Goal: Task Accomplishment & Management: Complete application form

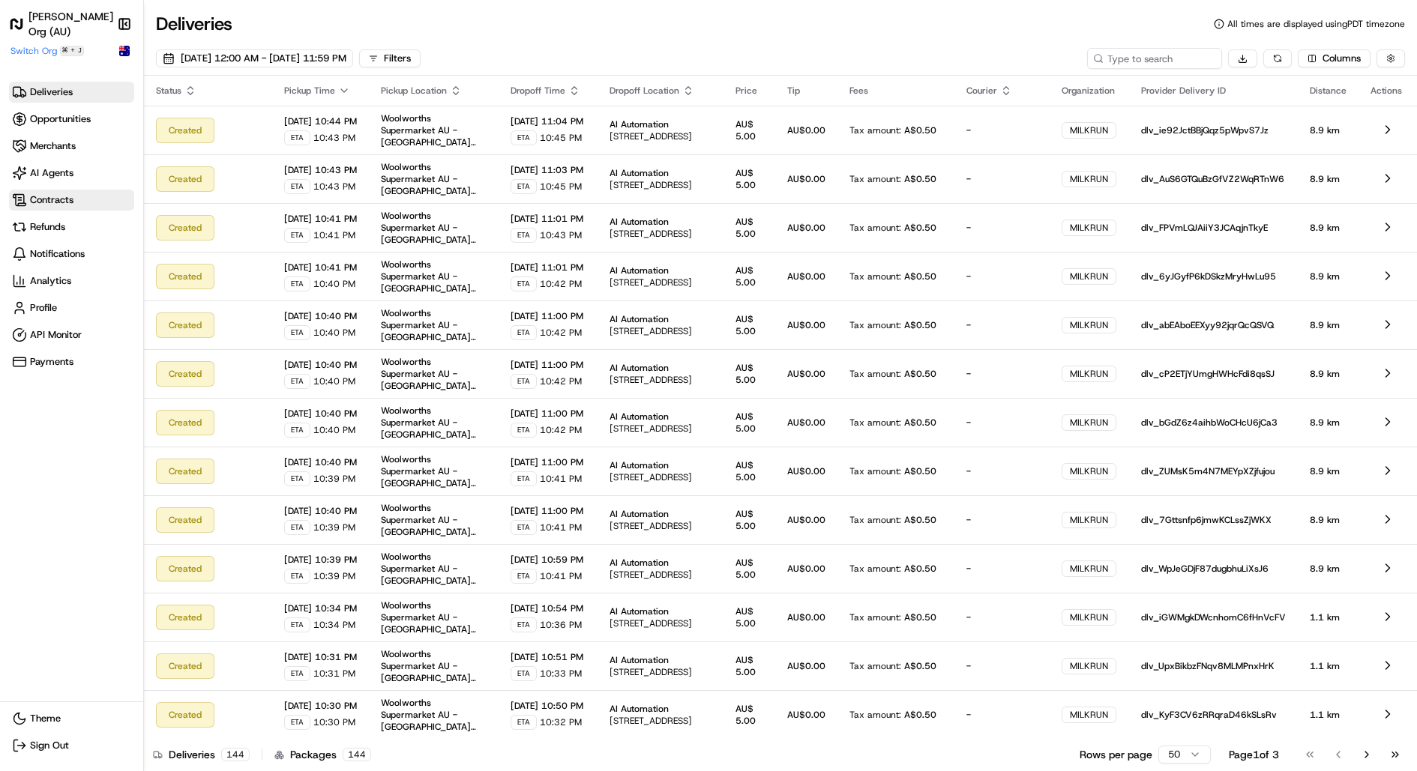
click at [66, 202] on span "Contracts" at bounding box center [51, 199] width 43 height 13
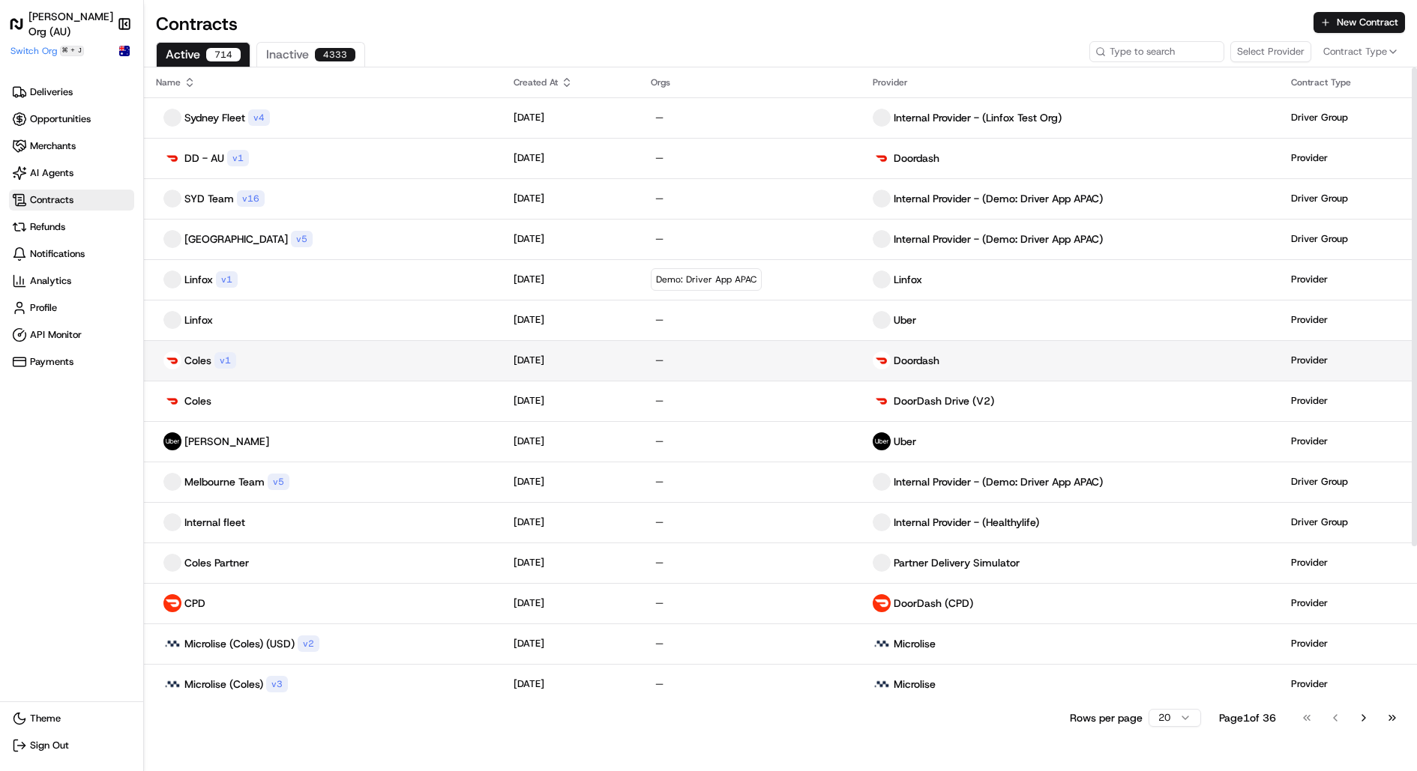
click at [305, 365] on div "Coles v 1" at bounding box center [323, 361] width 334 height 18
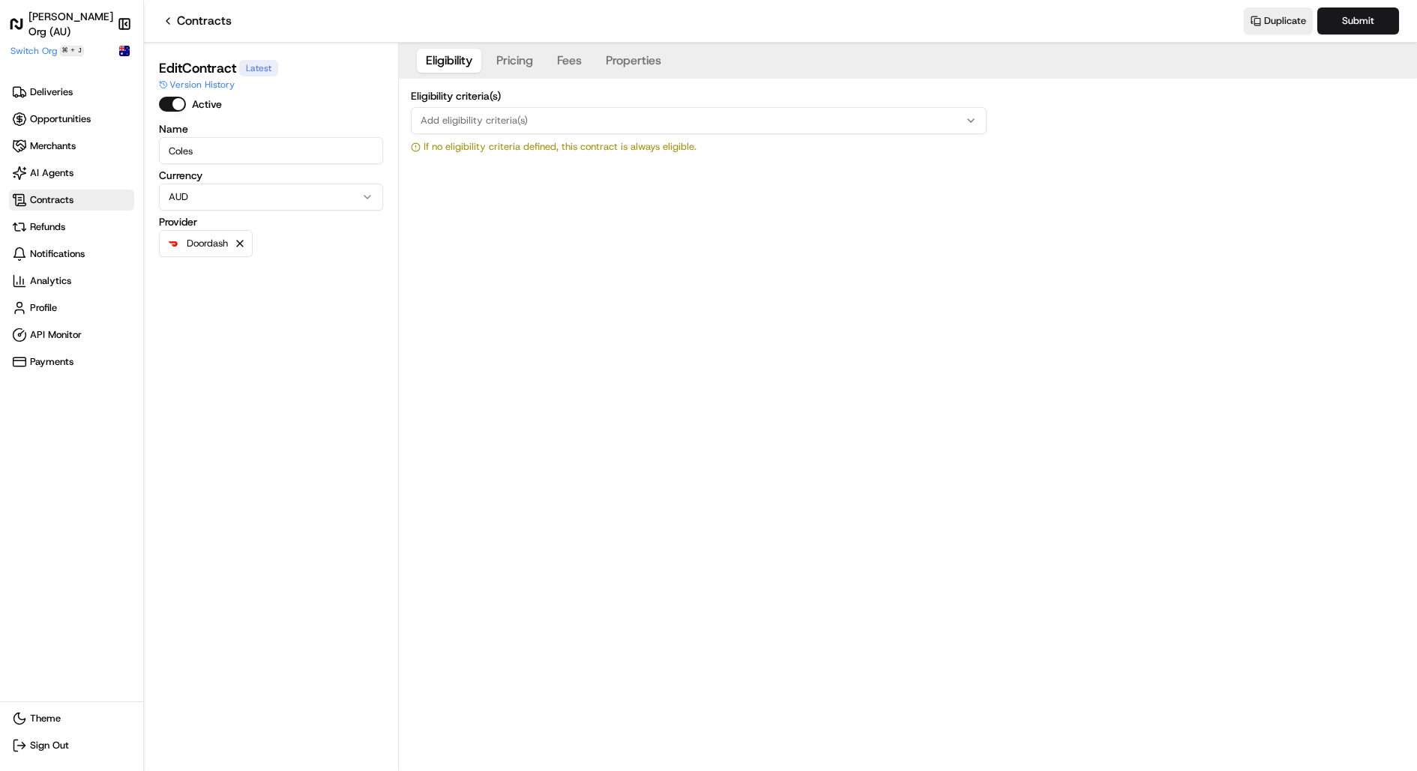
click at [501, 61] on button "Pricing" at bounding box center [514, 61] width 55 height 24
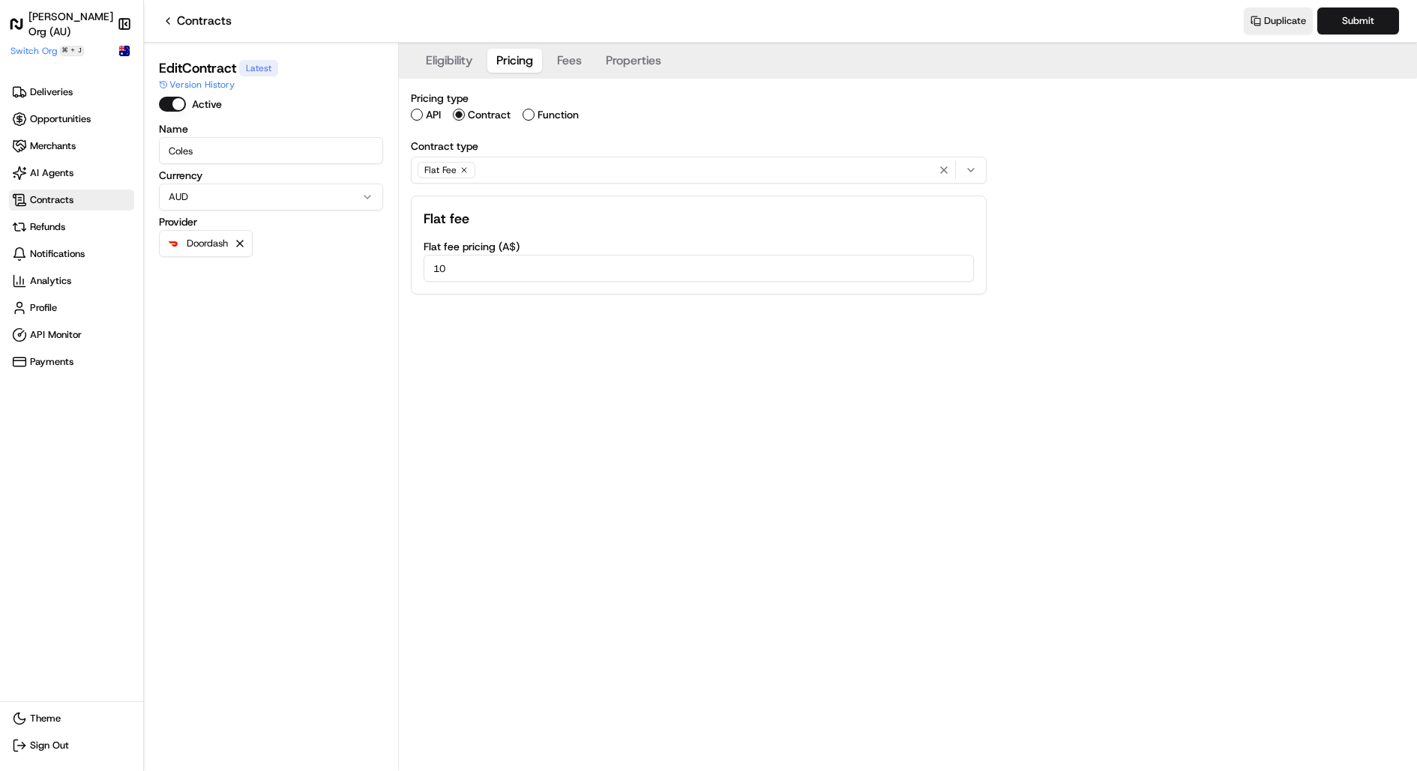
click at [569, 59] on button "Fees" at bounding box center [569, 61] width 43 height 24
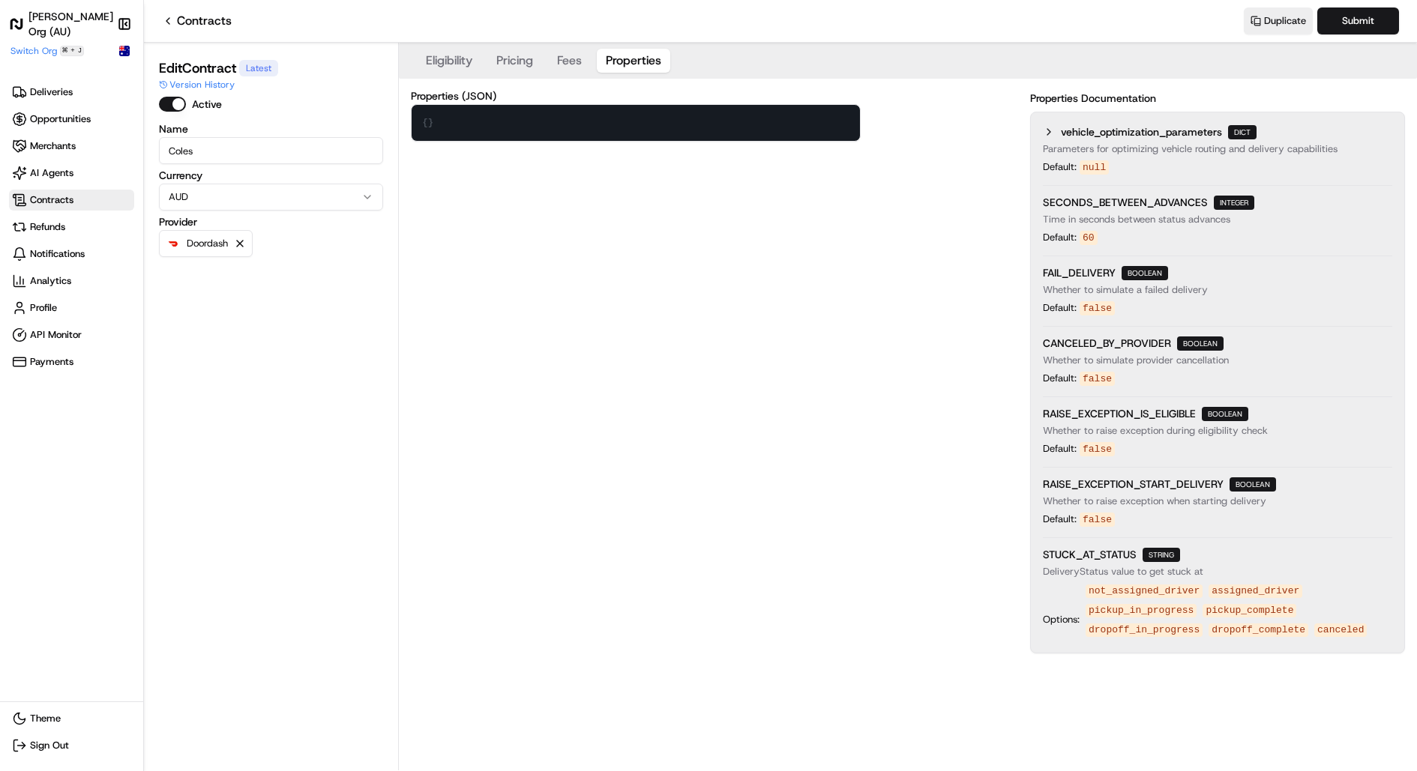
click at [669, 59] on button "Properties" at bounding box center [633, 61] width 73 height 24
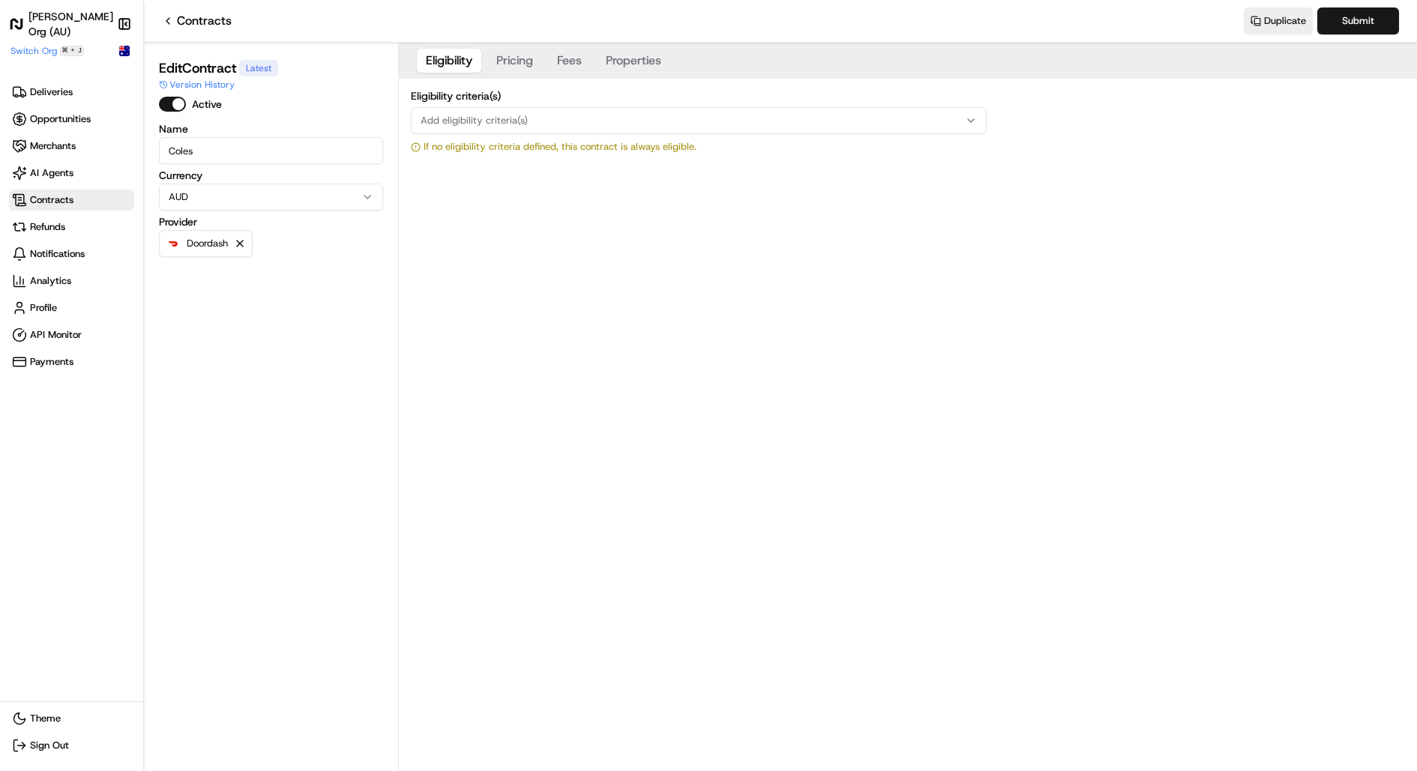
click at [432, 65] on button "Eligibility" at bounding box center [449, 61] width 64 height 24
click at [518, 127] on span "Add eligibility criteria(s)" at bounding box center [474, 120] width 107 height 13
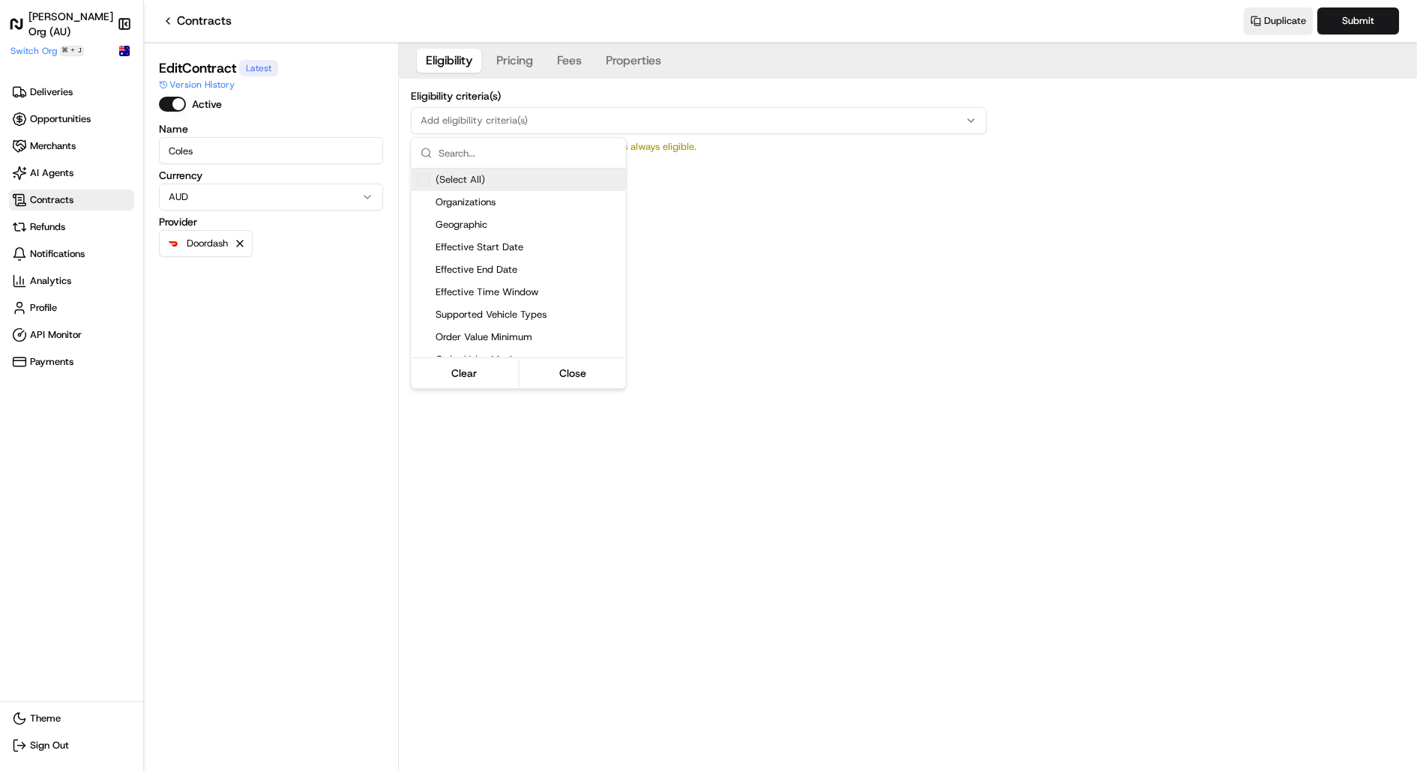
click at [940, 329] on html "[PERSON_NAME] Org (AU) Make sidebar auto shrink Switch Org ⌘ + J Deliveries Opp…" at bounding box center [708, 385] width 1417 height 771
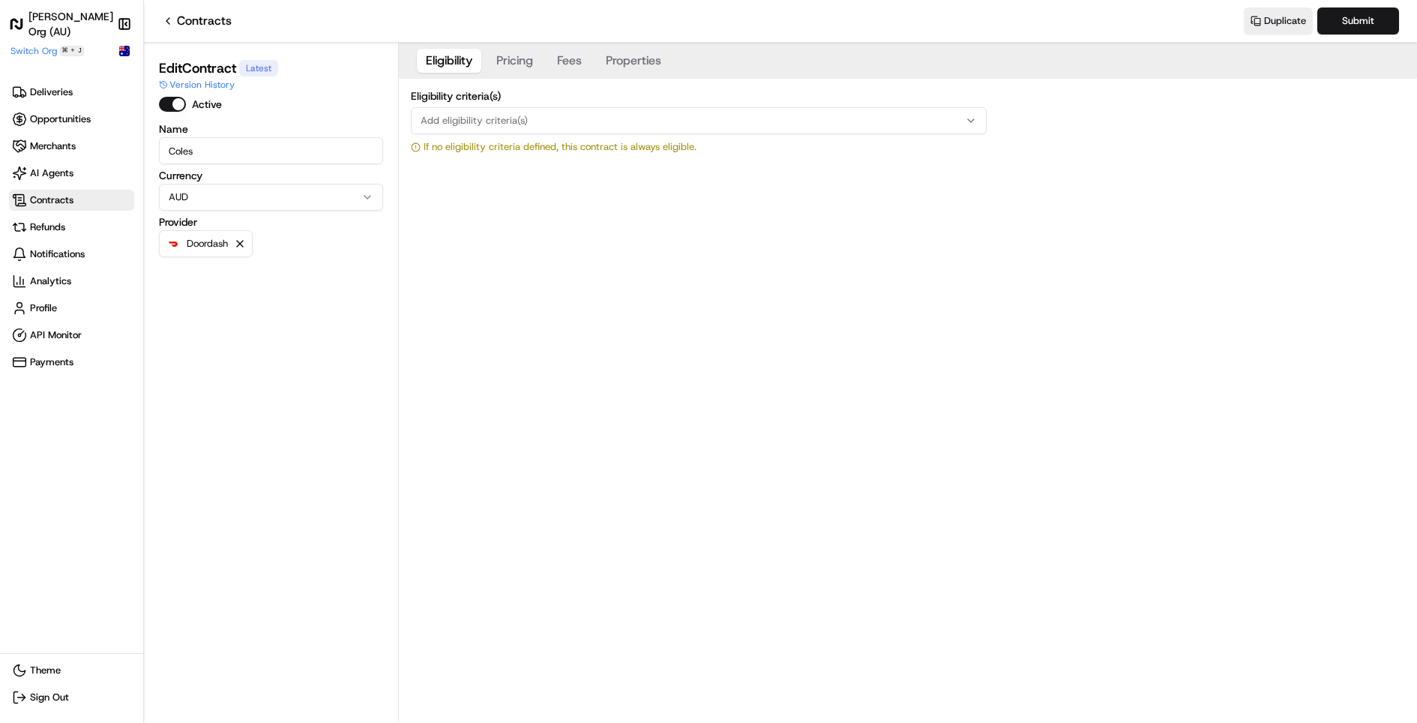
click at [539, 124] on div "Add eligibility criteria(s)" at bounding box center [699, 120] width 568 height 13
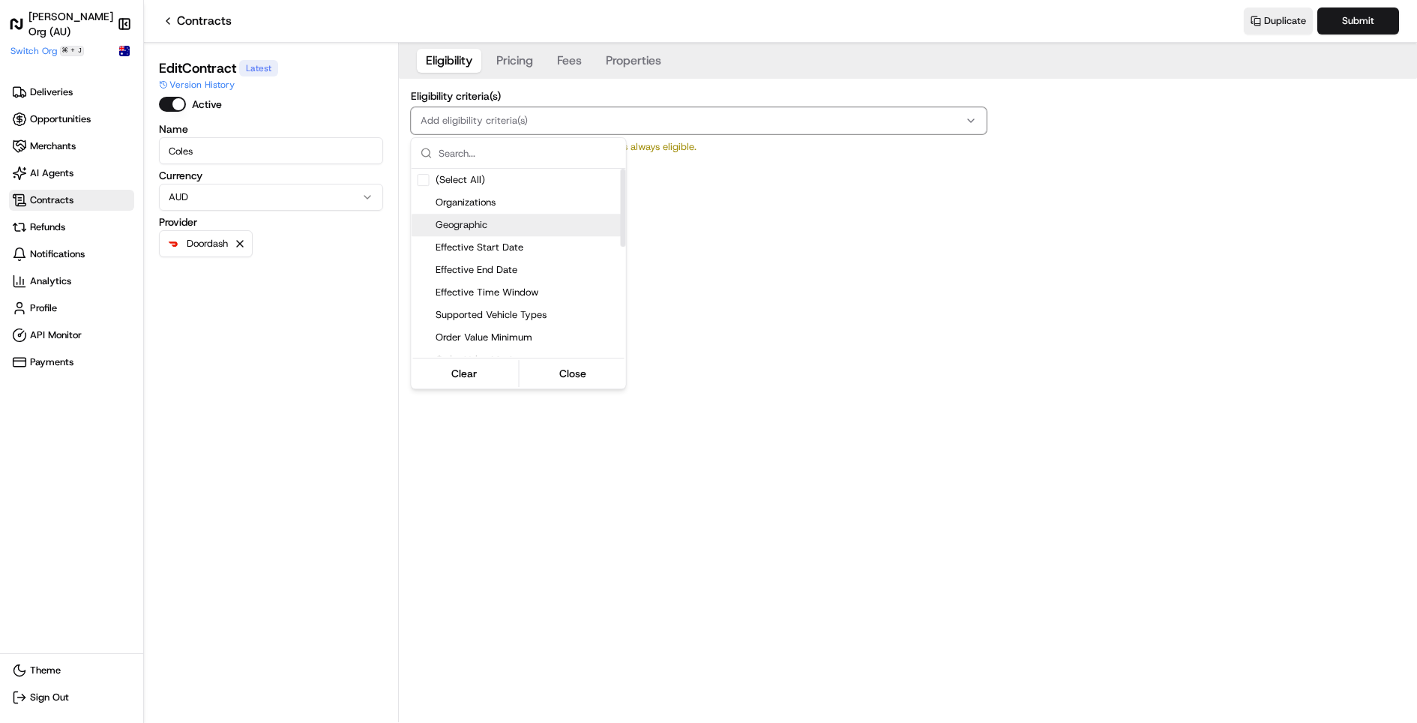
click at [558, 219] on span "Geographic" at bounding box center [527, 224] width 184 height 13
click at [788, 222] on html "[PERSON_NAME] Org (AU) Make sidebar auto shrink Switch Org ⌘ + J Deliveries Opp…" at bounding box center [708, 361] width 1417 height 723
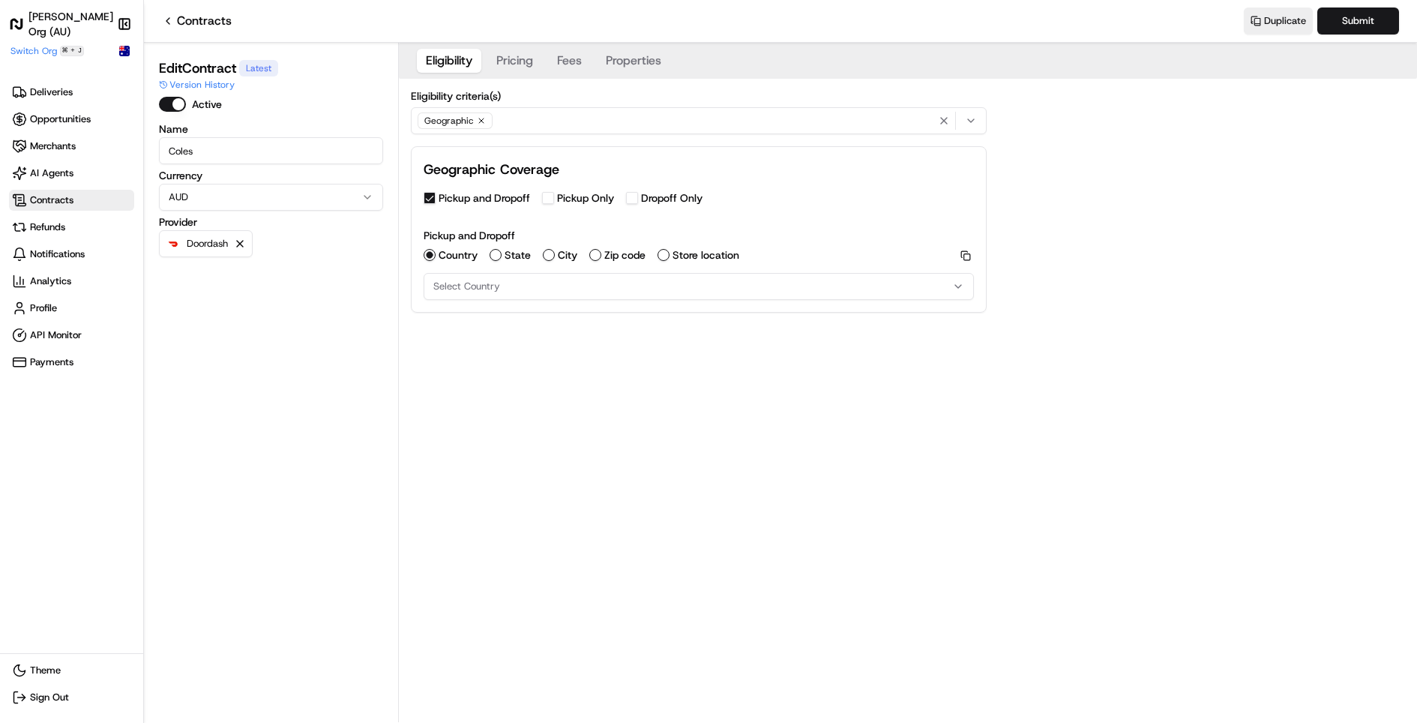
click at [522, 256] on label "State" at bounding box center [517, 255] width 26 height 10
click at [501, 256] on button "State" at bounding box center [495, 255] width 12 height 12
click at [516, 288] on div "Select state" at bounding box center [698, 286] width 543 height 13
click at [540, 380] on div "[GEOGRAPHIC_DATA]" at bounding box center [528, 374] width 202 height 22
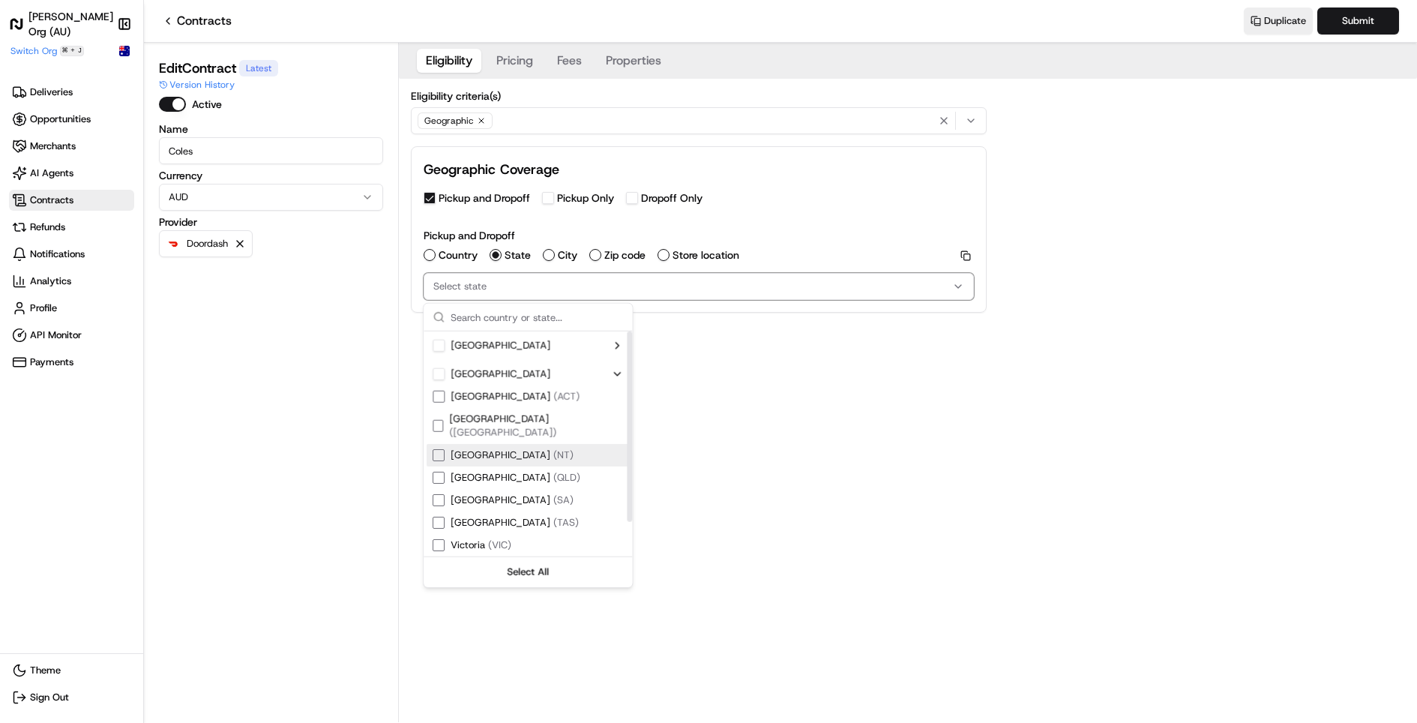
scroll to position [40, 0]
click at [553, 431] on span "( QLD )" at bounding box center [566, 437] width 27 height 13
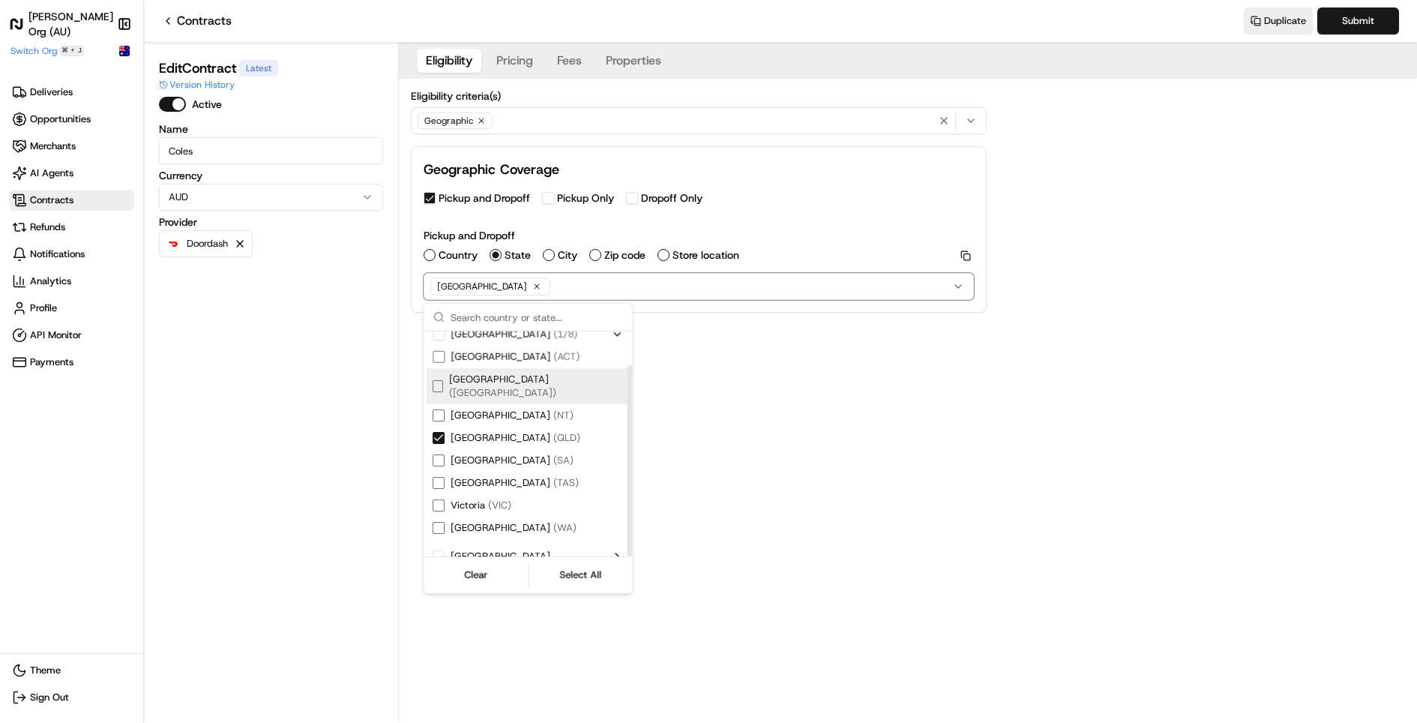
click at [764, 330] on div "Eligibility Pricing Fees Properties Eligibility criteria(s) Geographic Geograph…" at bounding box center [908, 190] width 1018 height 294
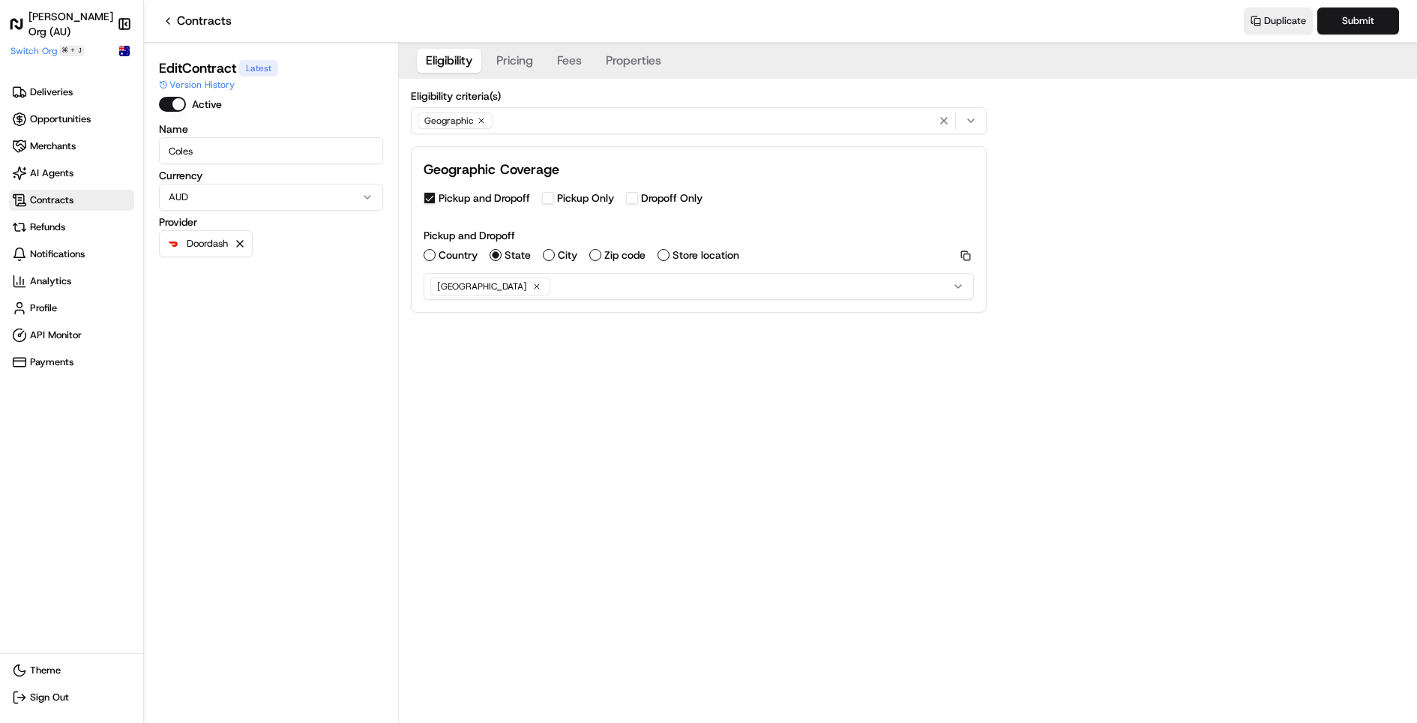
click at [554, 121] on div "Geographic" at bounding box center [699, 120] width 568 height 22
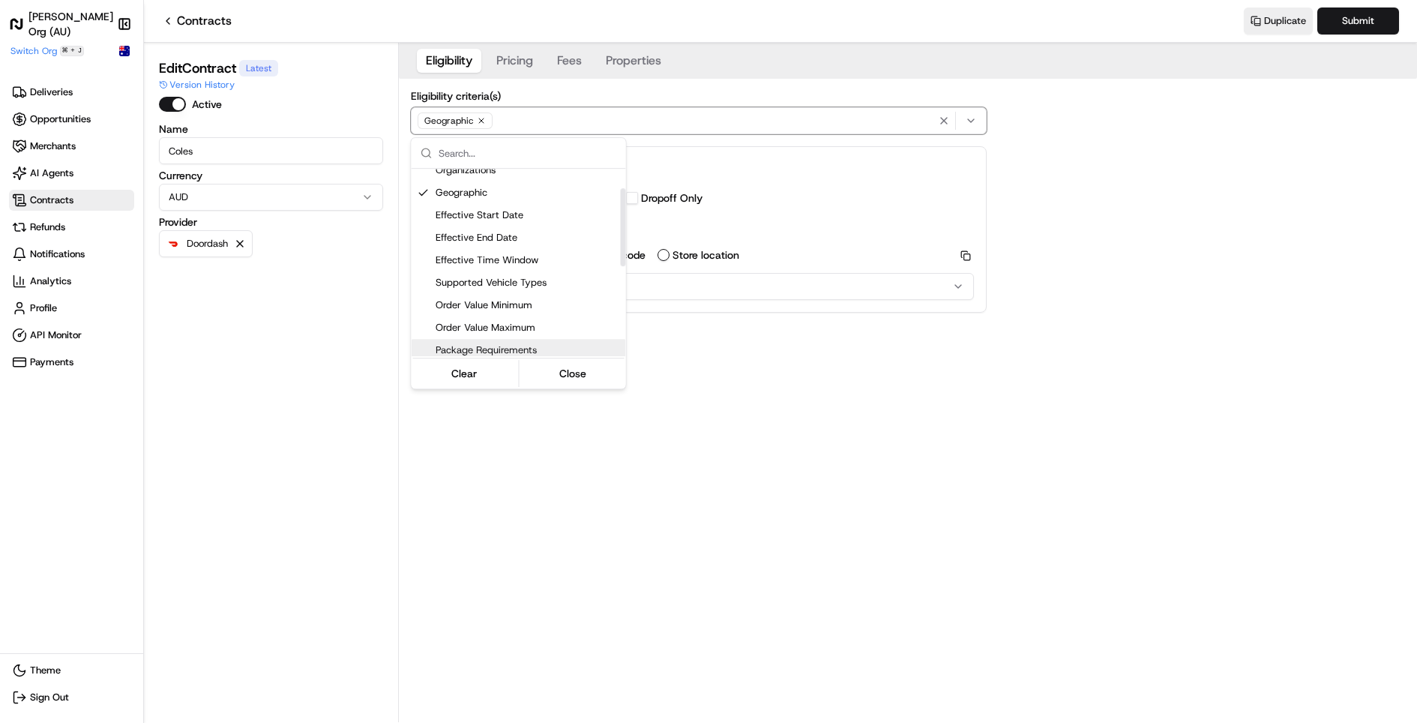
scroll to position [56, 0]
click at [499, 326] on span "Package Requirements" at bounding box center [527, 325] width 184 height 13
click at [848, 203] on html "[PERSON_NAME] Org ([GEOGRAPHIC_DATA]) Make sidebar auto shrink Switch Org ⌘ + J…" at bounding box center [708, 361] width 1417 height 723
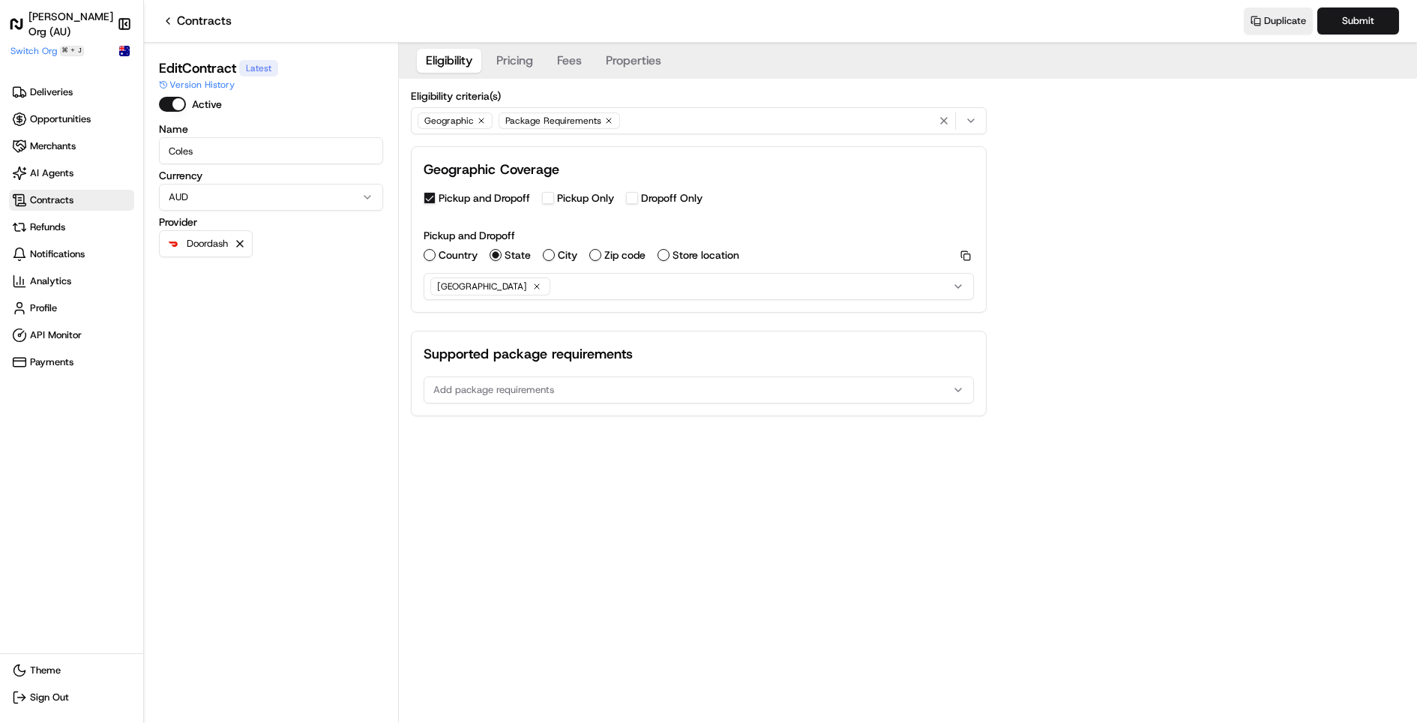
click at [572, 390] on div "Add package requirements" at bounding box center [698, 389] width 543 height 13
type input "alc"
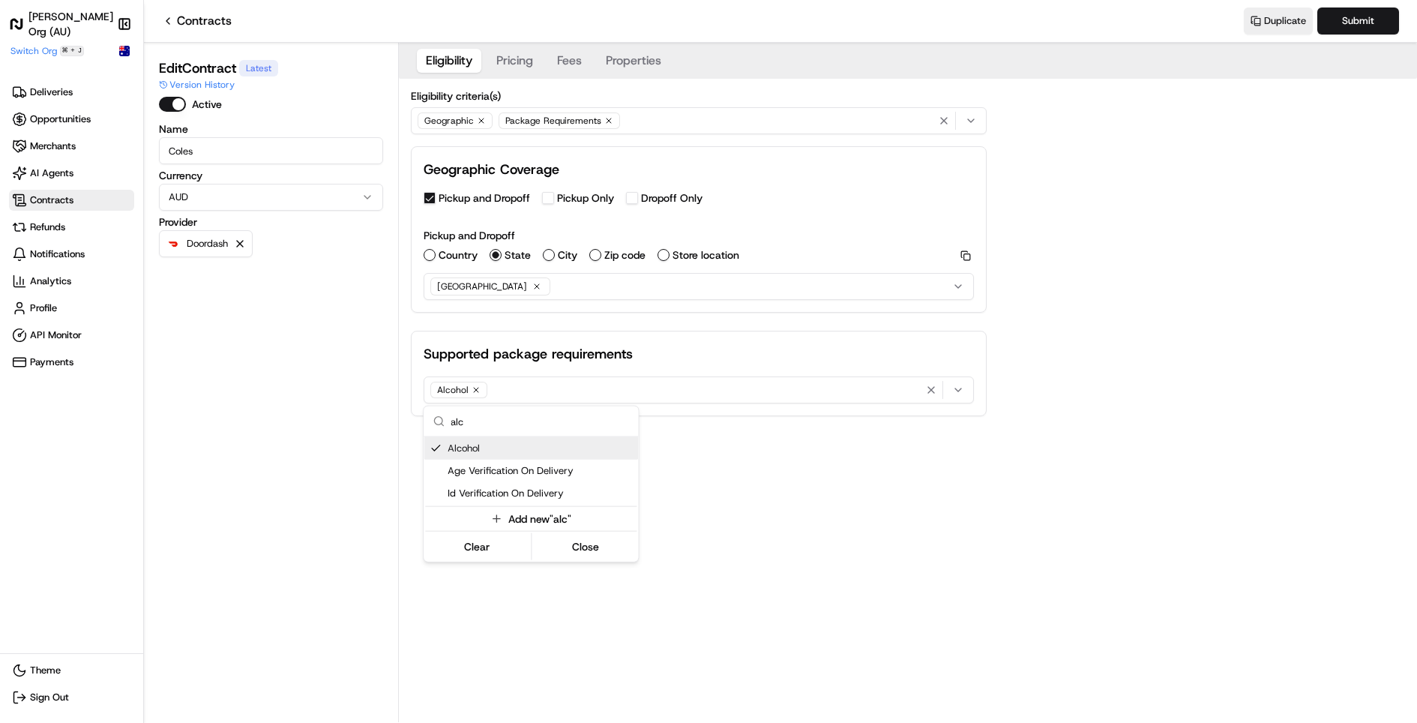
click at [573, 385] on html "[PERSON_NAME] Org ([GEOGRAPHIC_DATA]) Make sidebar auto shrink Switch Org ⌘ + J…" at bounding box center [708, 361] width 1417 height 723
click at [562, 390] on div "Alcohol" at bounding box center [698, 390] width 543 height 22
type input "bug_and_bulky"
click at [522, 473] on button "Add new "bug_and_bulky"" at bounding box center [530, 476] width 211 height 21
click at [739, 435] on html "[PERSON_NAME] Org ([GEOGRAPHIC_DATA]) Make sidebar auto shrink Switch Org ⌘ + J…" at bounding box center [708, 361] width 1417 height 723
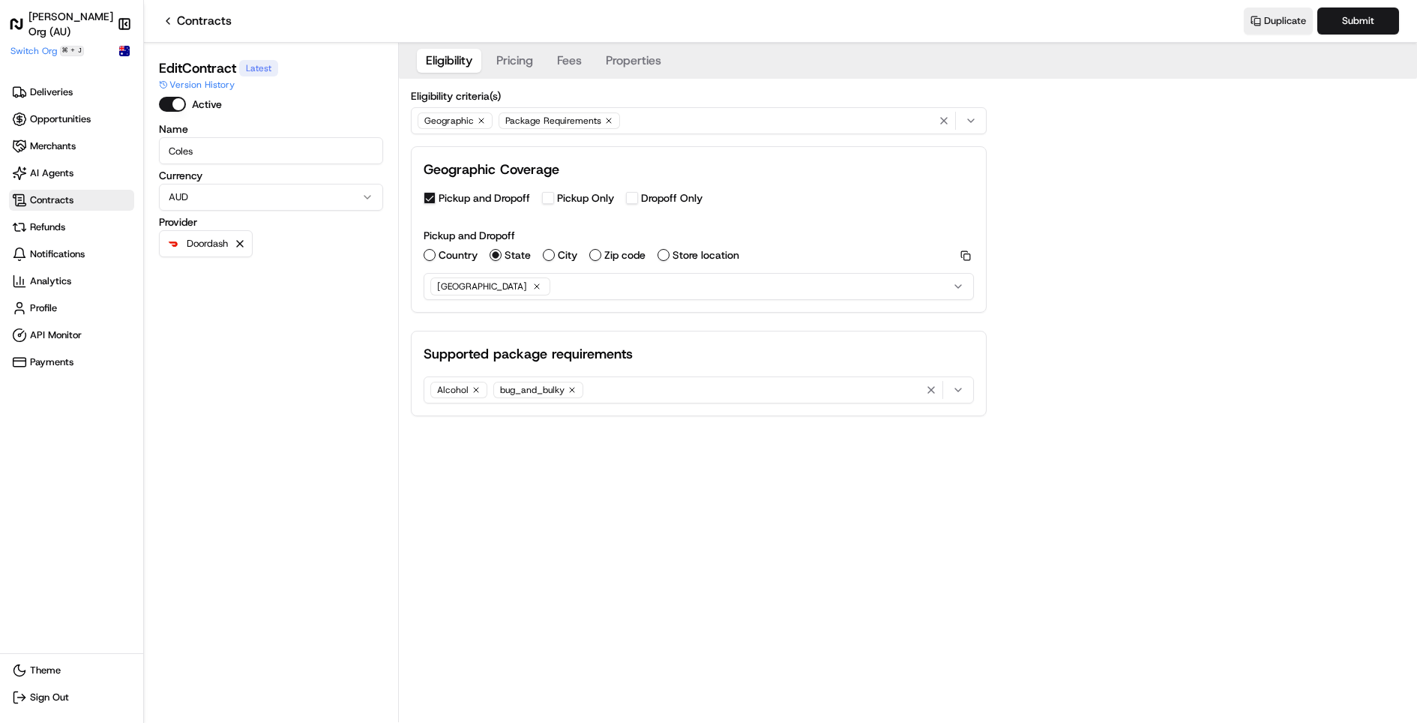
click at [675, 387] on div "Alcohol bug_and_bulky" at bounding box center [698, 390] width 543 height 22
type input "vip"
click at [523, 489] on button "Add new "vip"" at bounding box center [530, 496] width 211 height 21
click at [616, 388] on icon "button" at bounding box center [616, 389] width 9 height 9
click at [572, 389] on icon "button" at bounding box center [571, 389] width 9 height 9
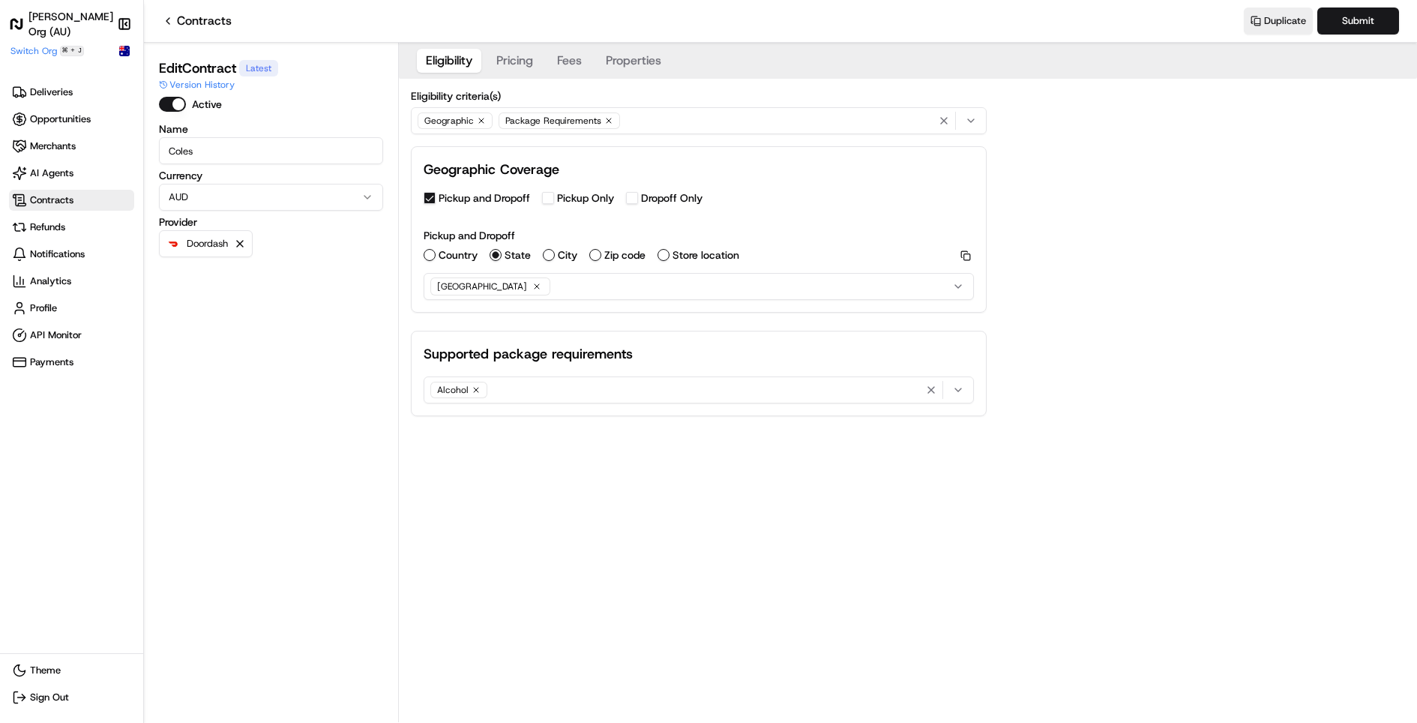
click at [655, 127] on div "Geographic Package Requirements" at bounding box center [699, 120] width 568 height 22
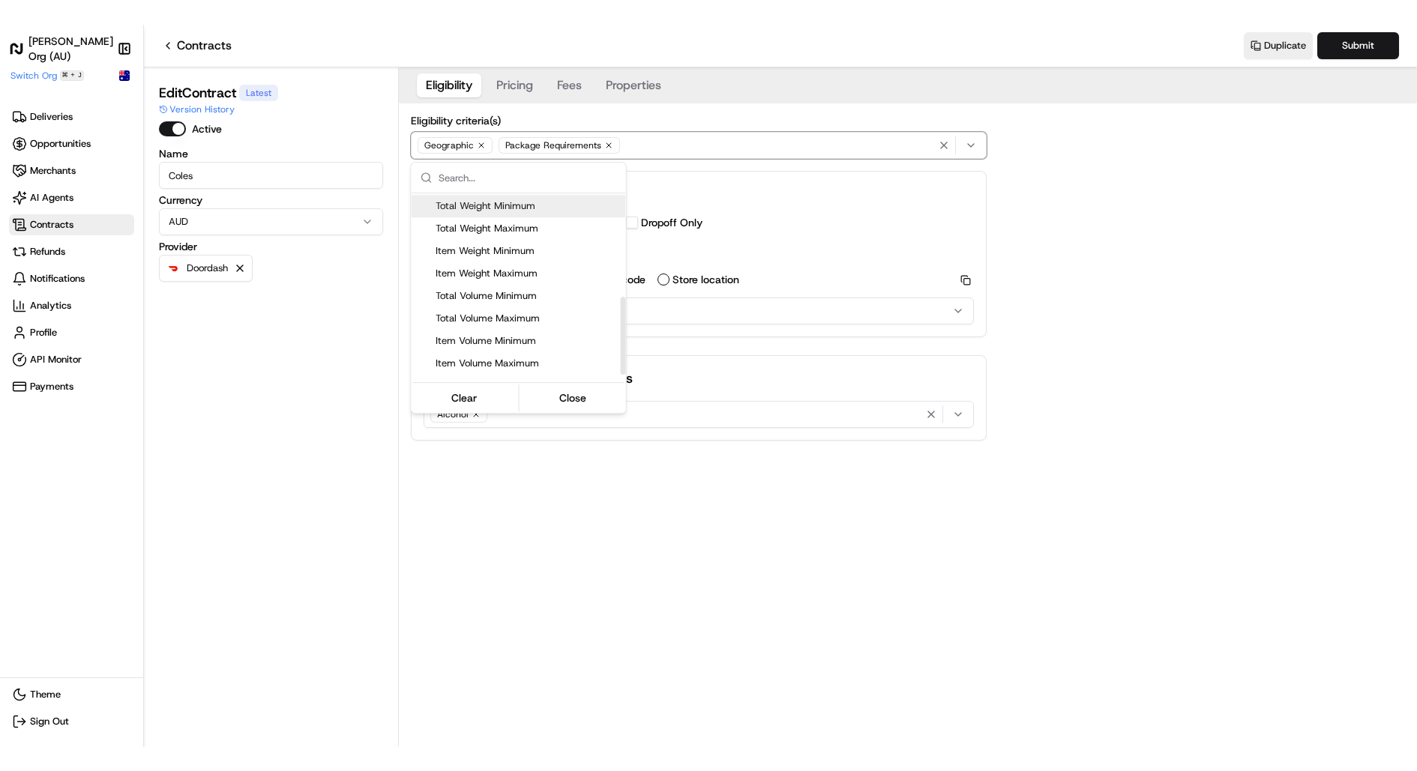
scroll to position [262, 0]
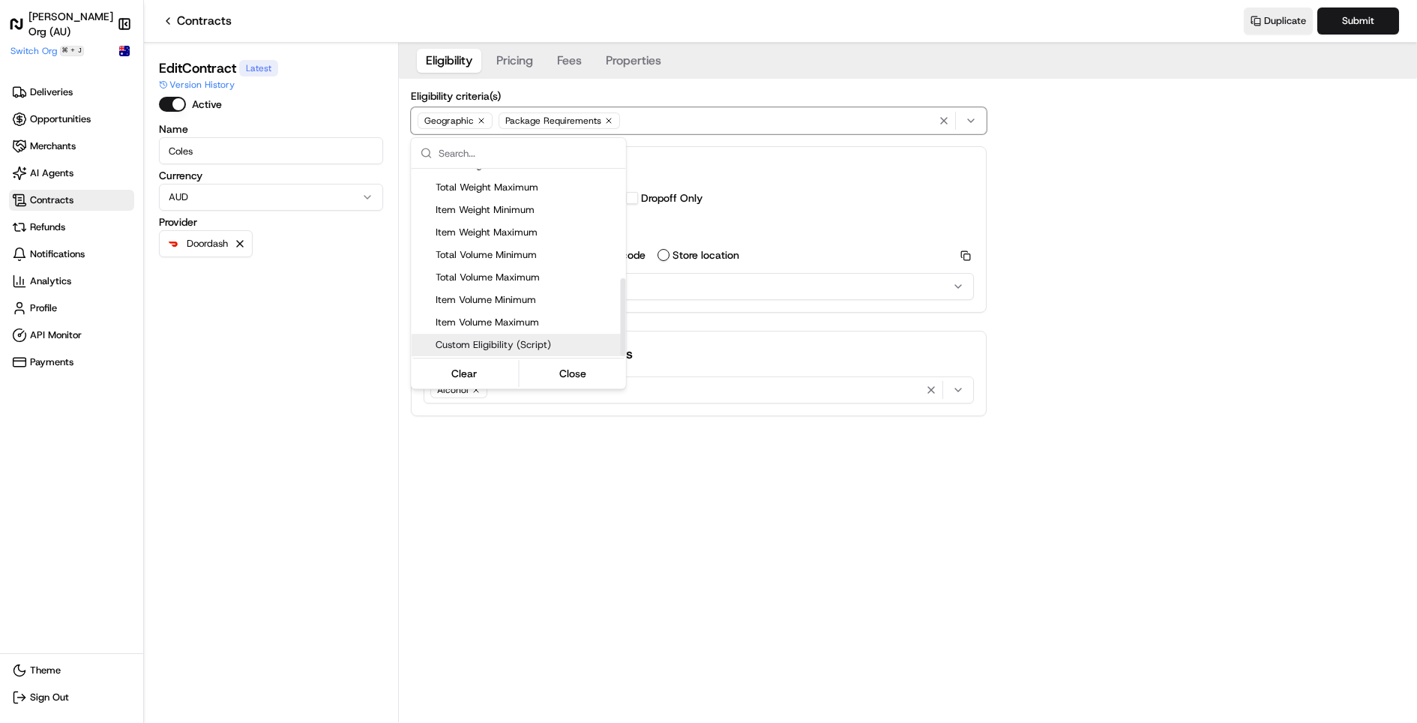
click at [546, 338] on span "Custom Eligibility (Script)" at bounding box center [527, 344] width 184 height 13
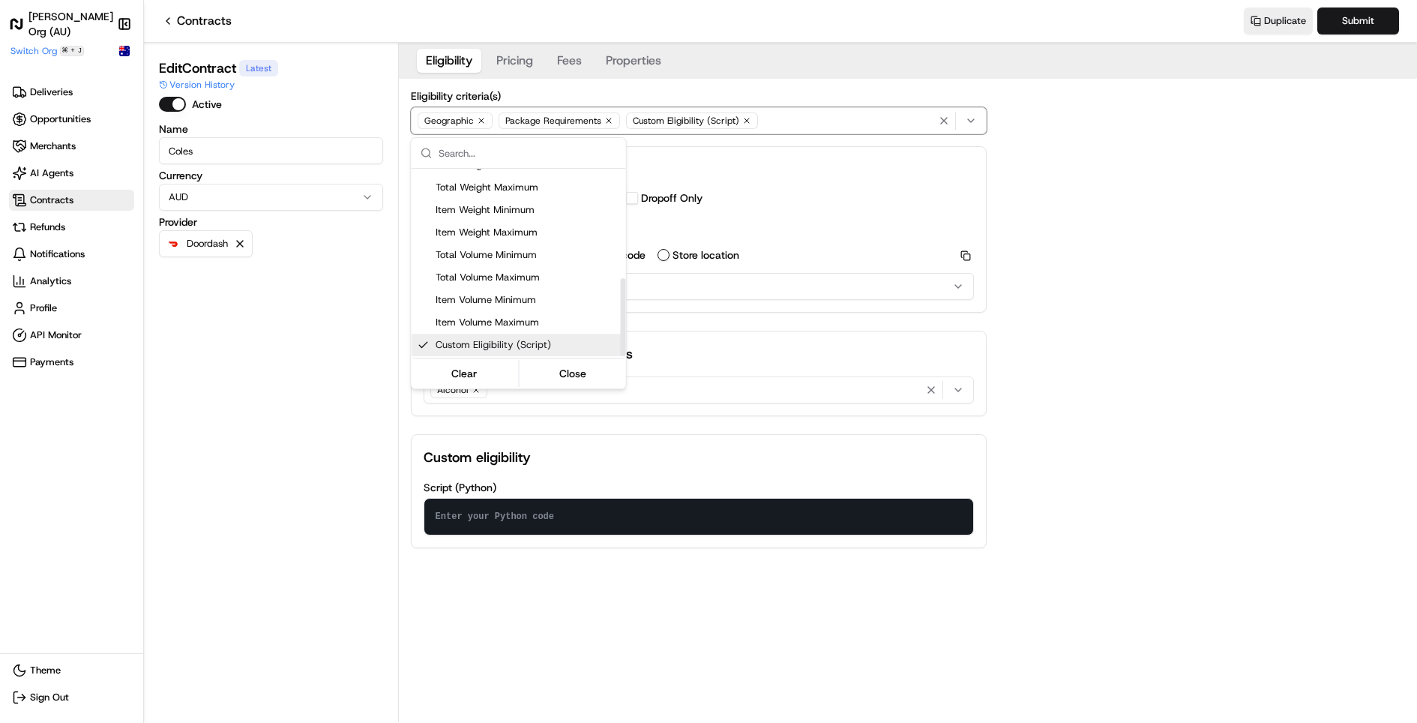
click at [544, 507] on html "[PERSON_NAME] Org (AU) Make sidebar auto shrink Switch Org ⌘ + J Deliveries Opp…" at bounding box center [708, 361] width 1417 height 723
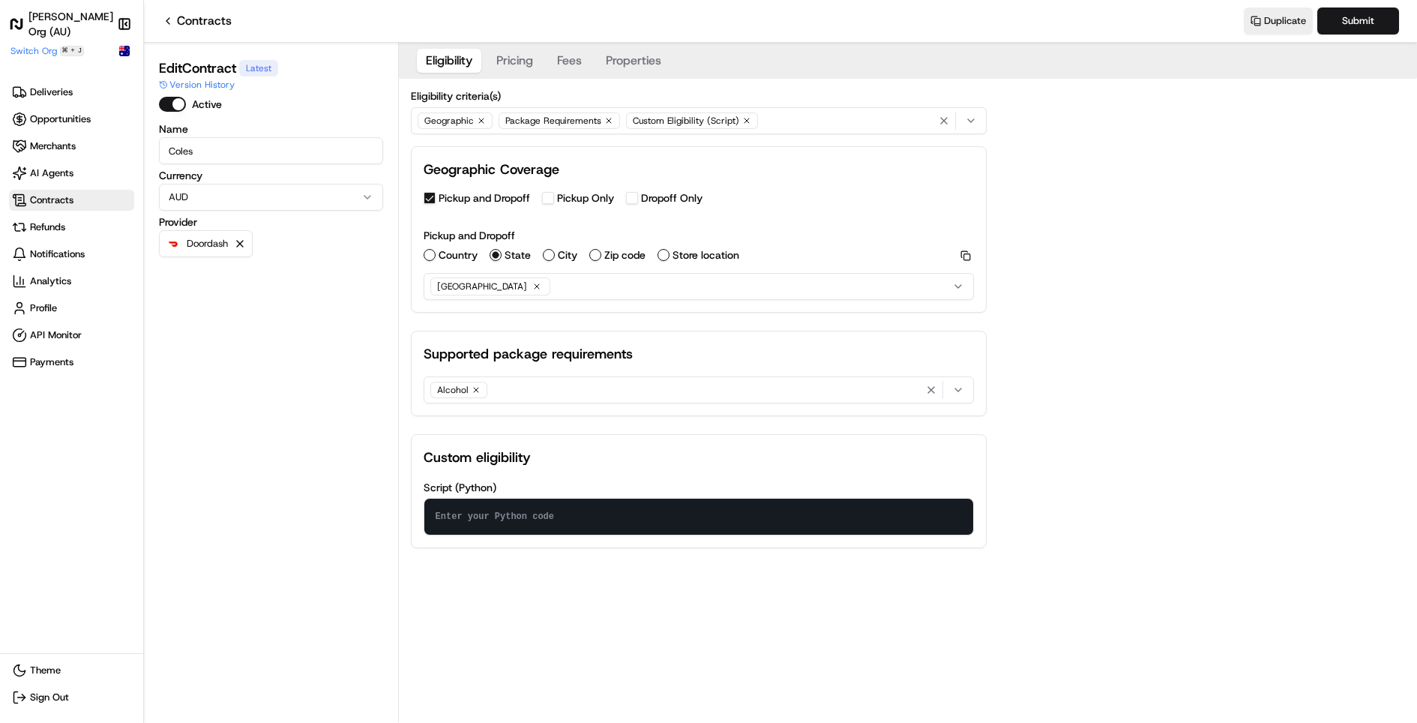
click at [544, 508] on textarea at bounding box center [698, 516] width 549 height 36
